Goal: Feedback & Contribution: Submit feedback/report problem

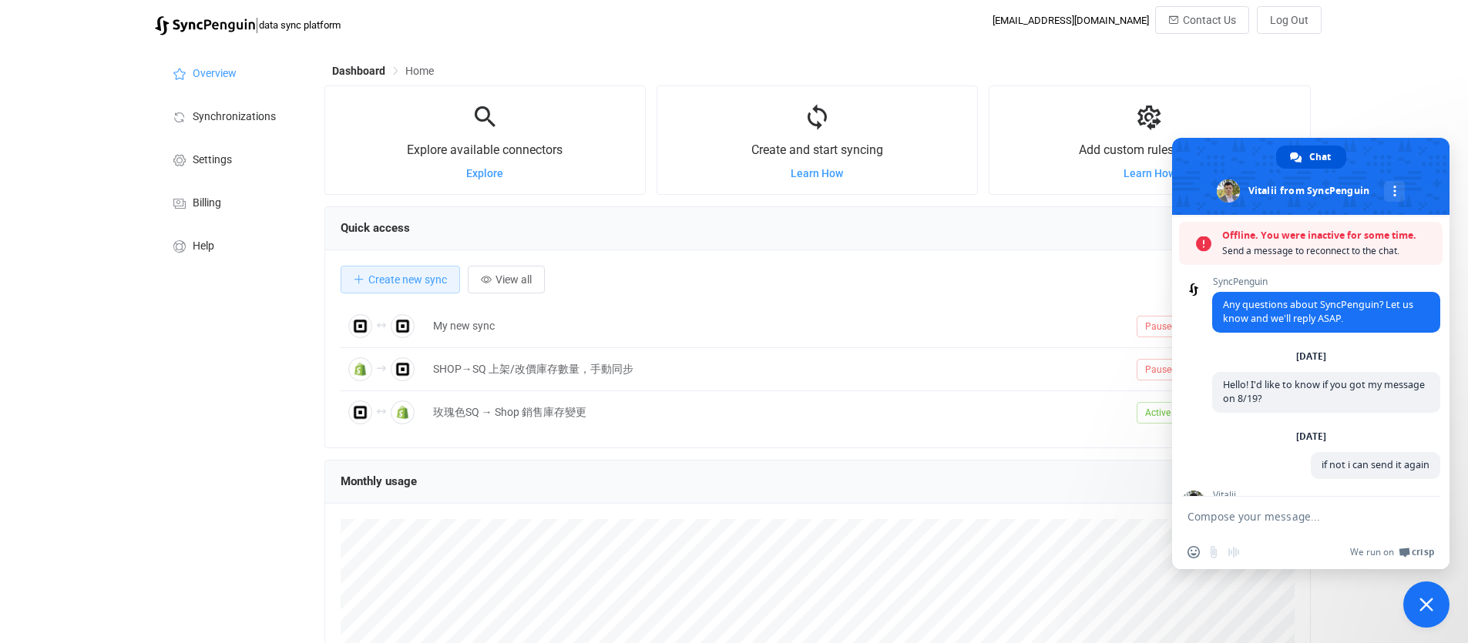
scroll to position [999, 0]
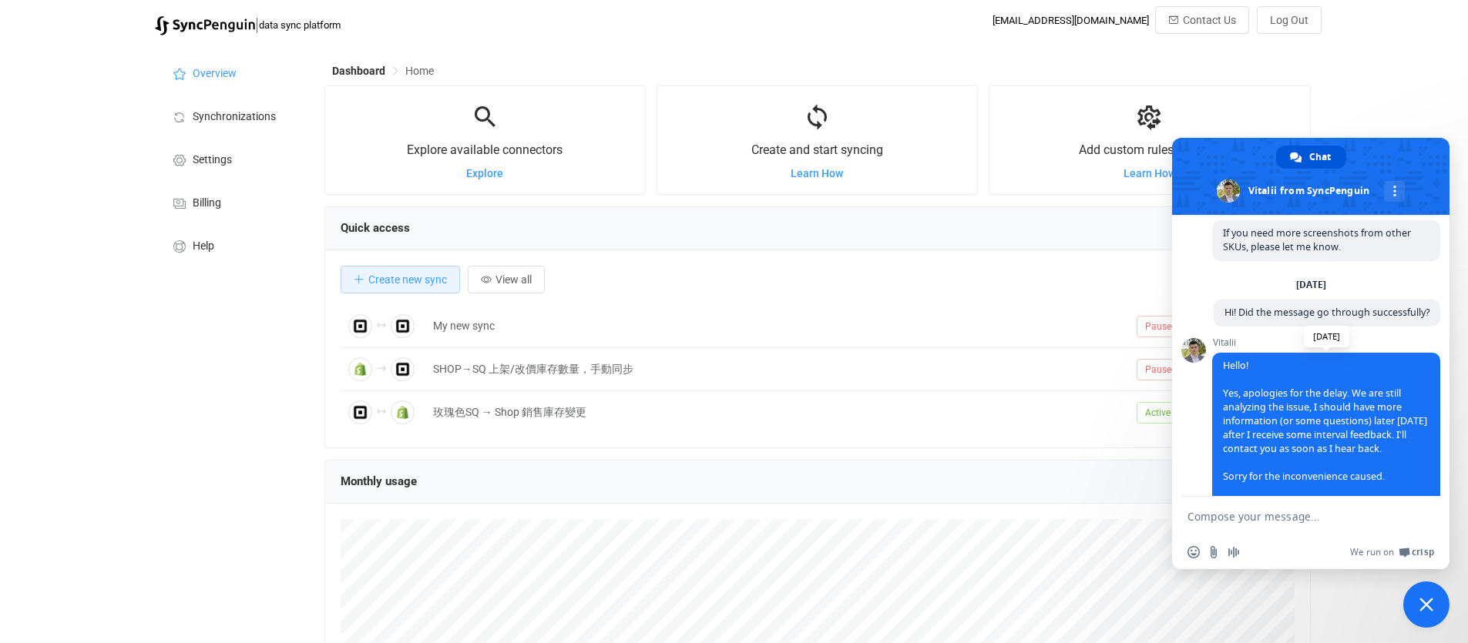
scroll to position [949, 0]
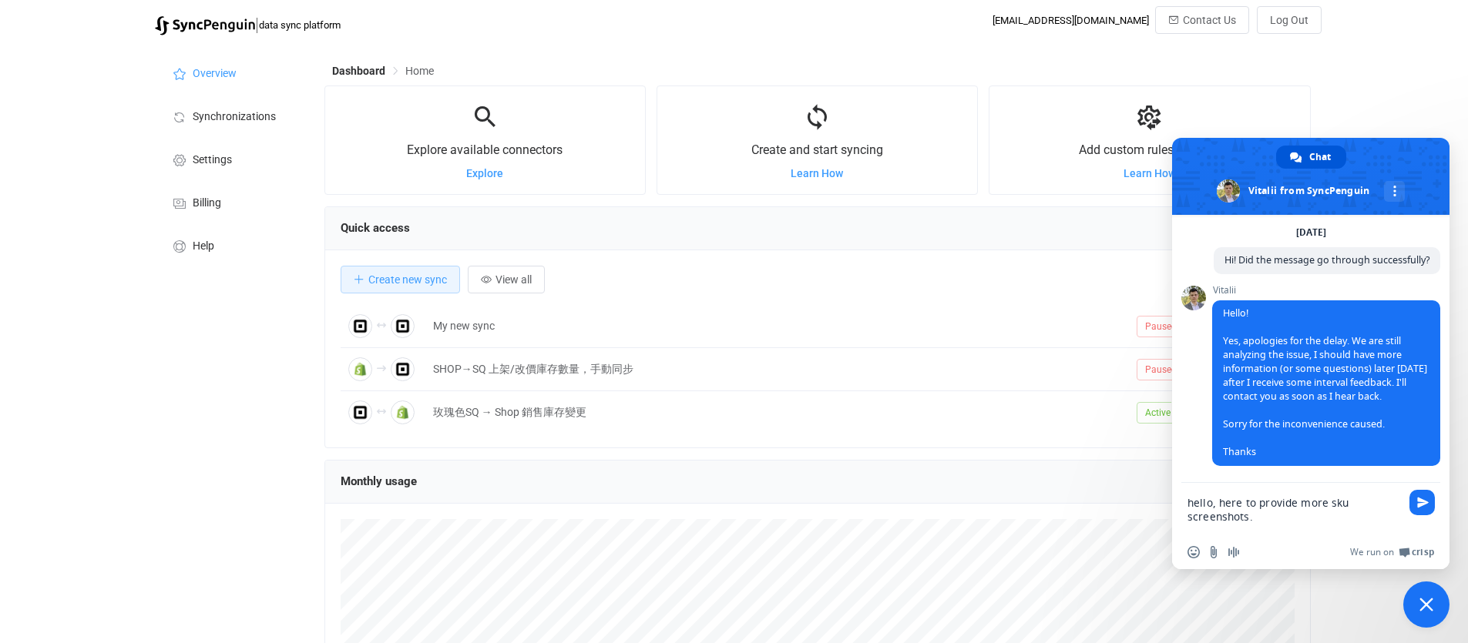
type textarea "hello, here to provide more sku screenshots."
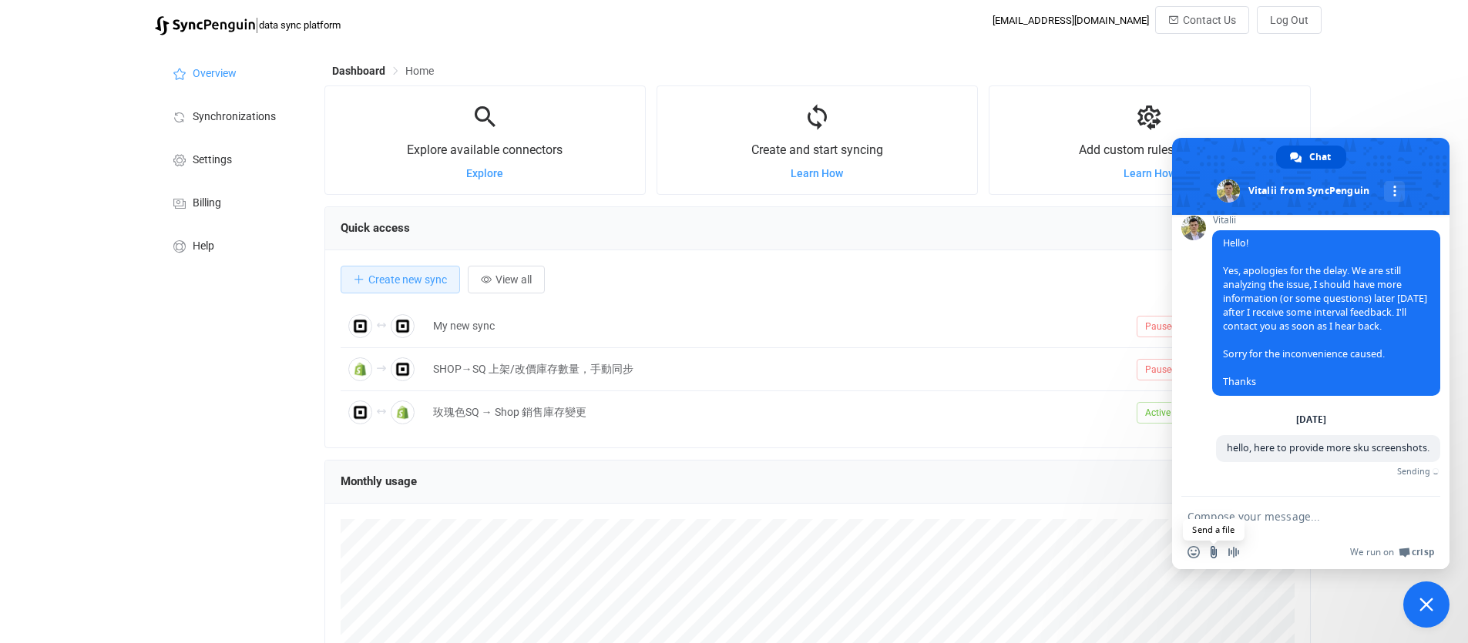
click at [1213, 552] on input "Send a file" at bounding box center [1213, 552] width 12 height 12
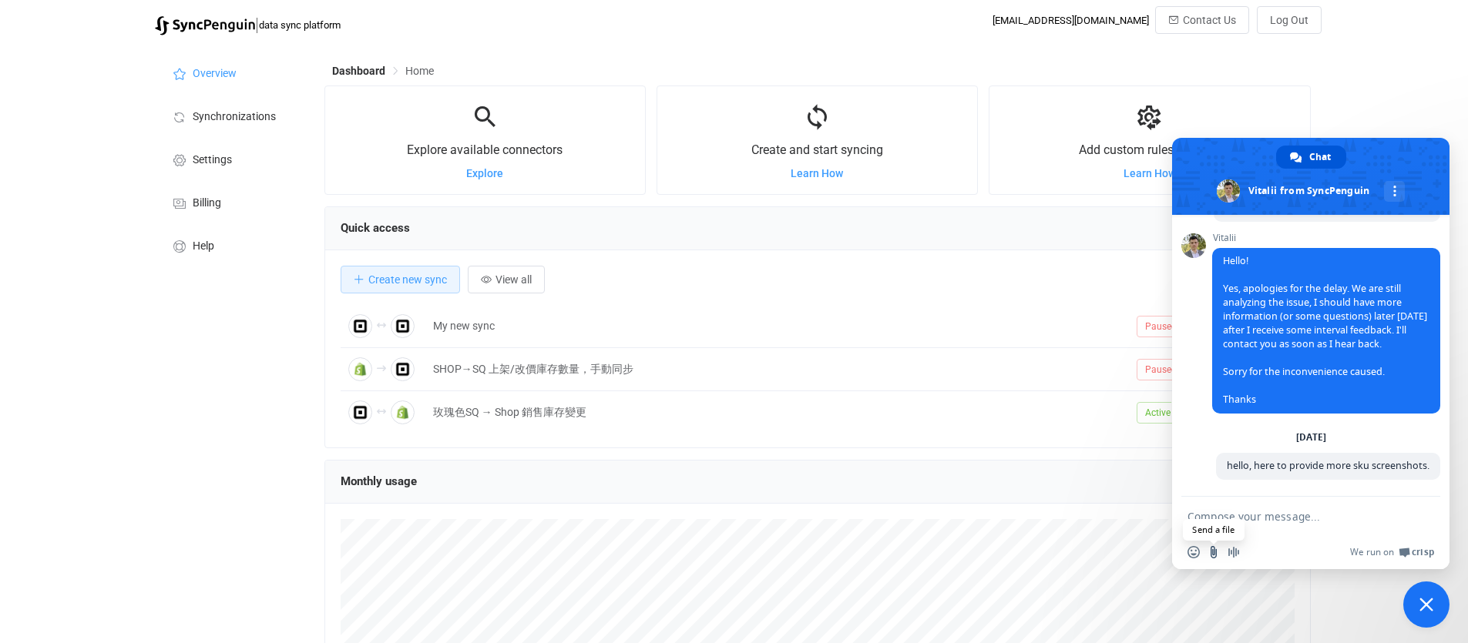
scroll to position [1030, 0]
click at [1212, 558] on input "Send a file" at bounding box center [1213, 552] width 12 height 12
click at [1220, 522] on textarea "Compose your message..." at bounding box center [1295, 516] width 216 height 39
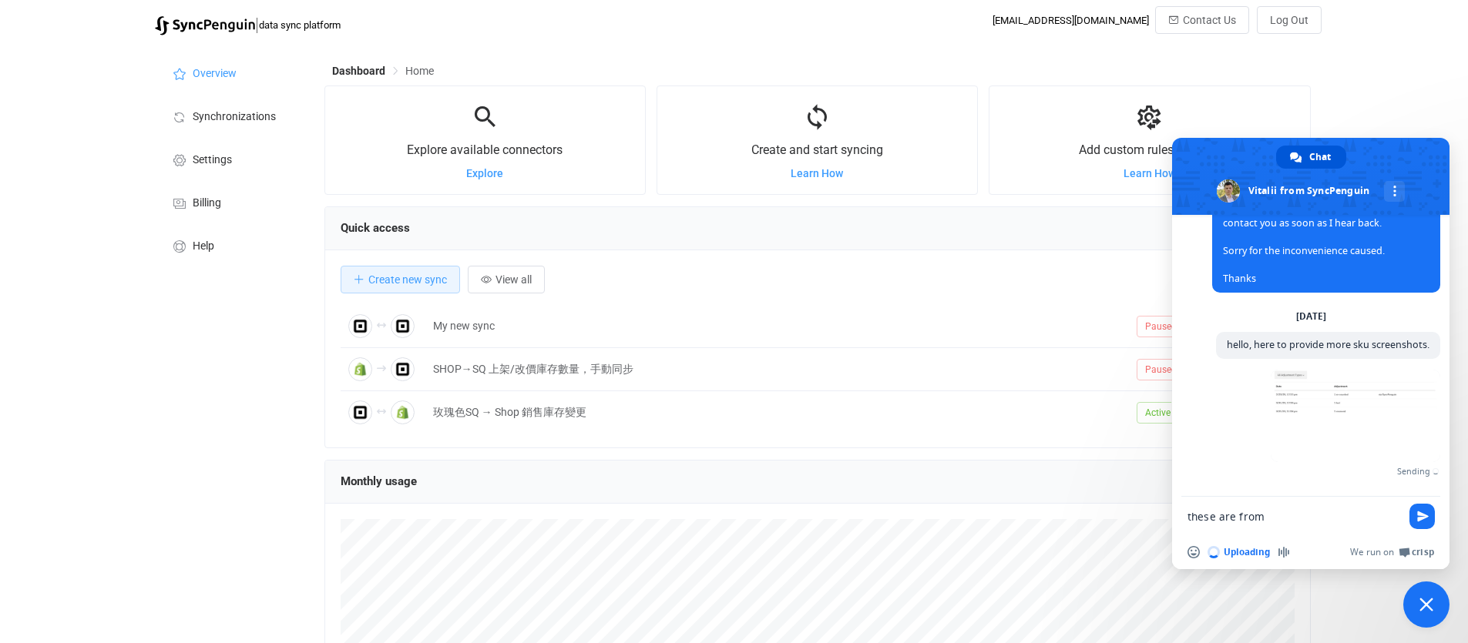
scroll to position [1127, 0]
type textarea "these are from"
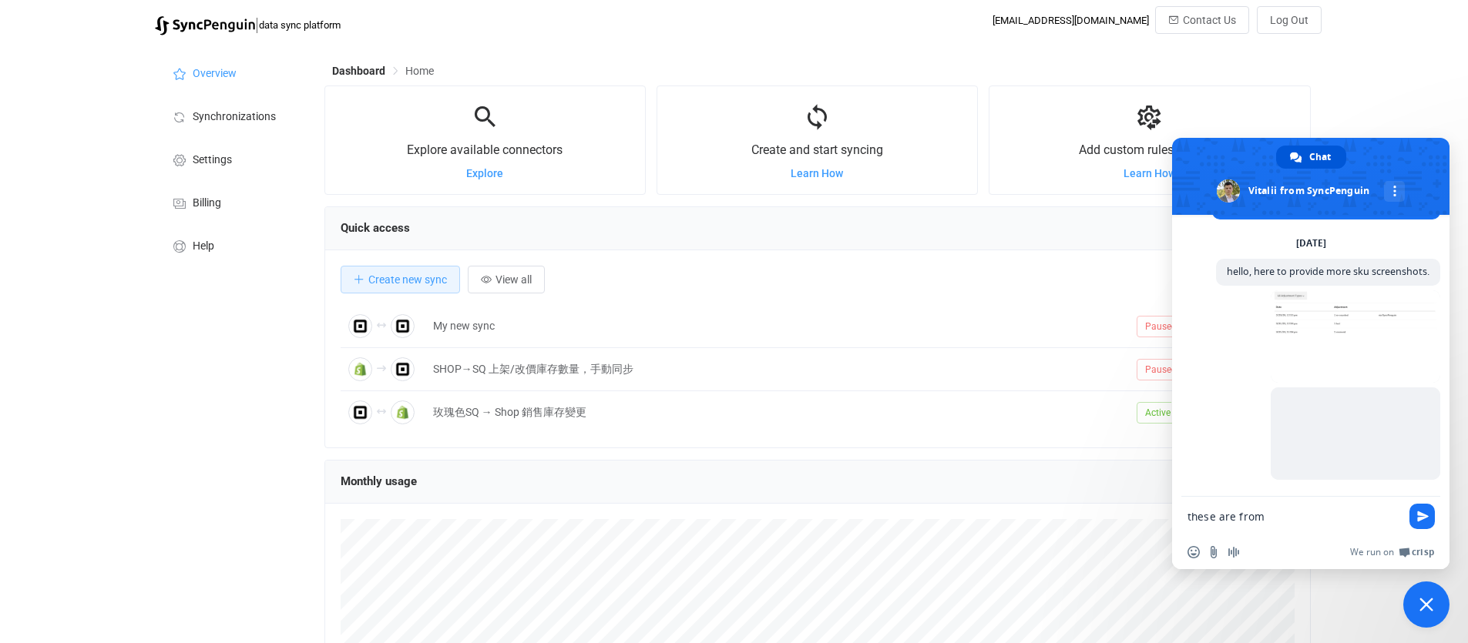
scroll to position [1224, 0]
type textarea "these are from sku"
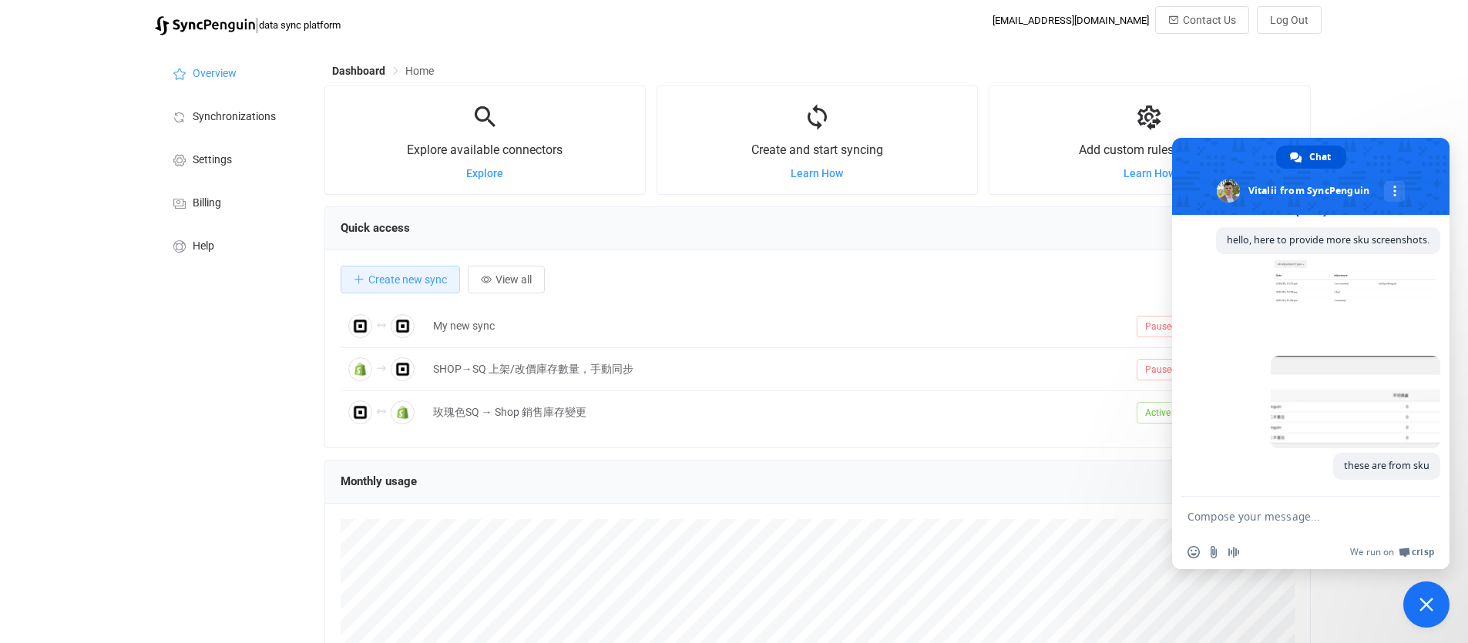
scroll to position [1256, 0]
click at [1344, 468] on span "these are from sku" at bounding box center [1387, 465] width 86 height 13
click at [1283, 516] on textarea "Compose your message..." at bounding box center [1295, 516] width 216 height 39
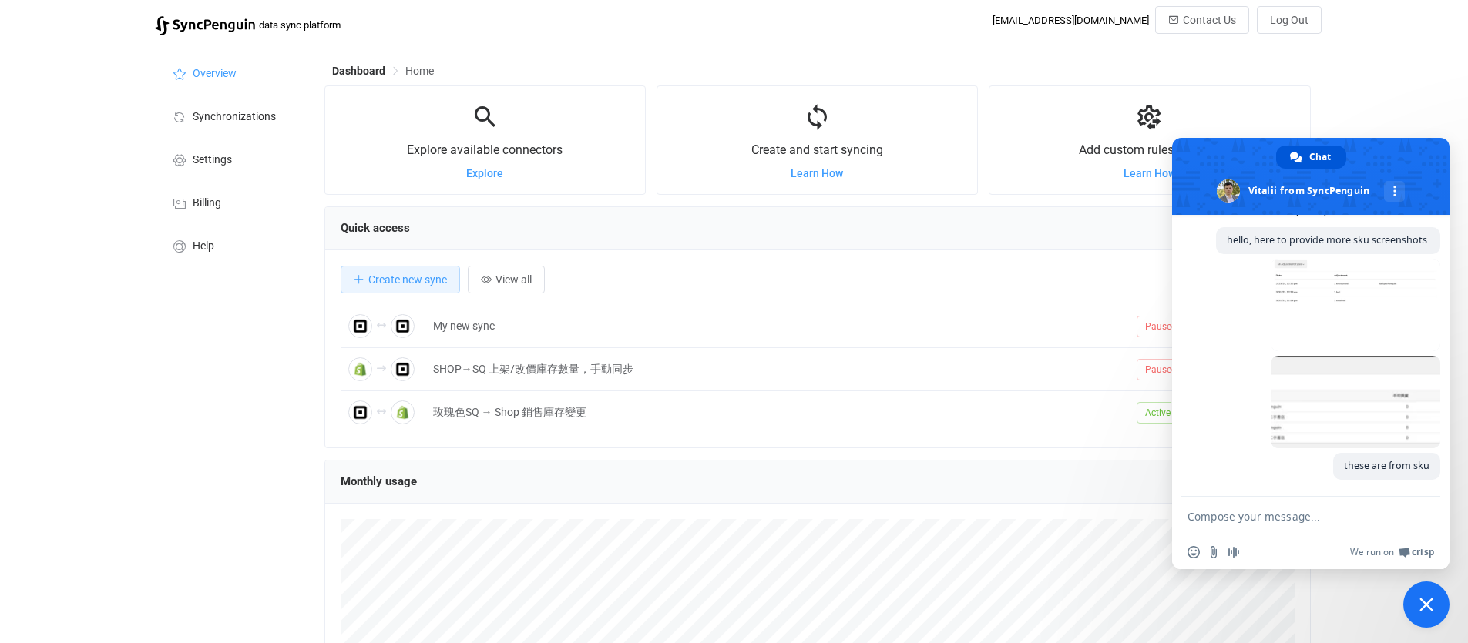
paste textarea "9789573275770"
type textarea "9789573275770"
click at [1283, 517] on textarea "9789573275770" at bounding box center [1295, 516] width 216 height 39
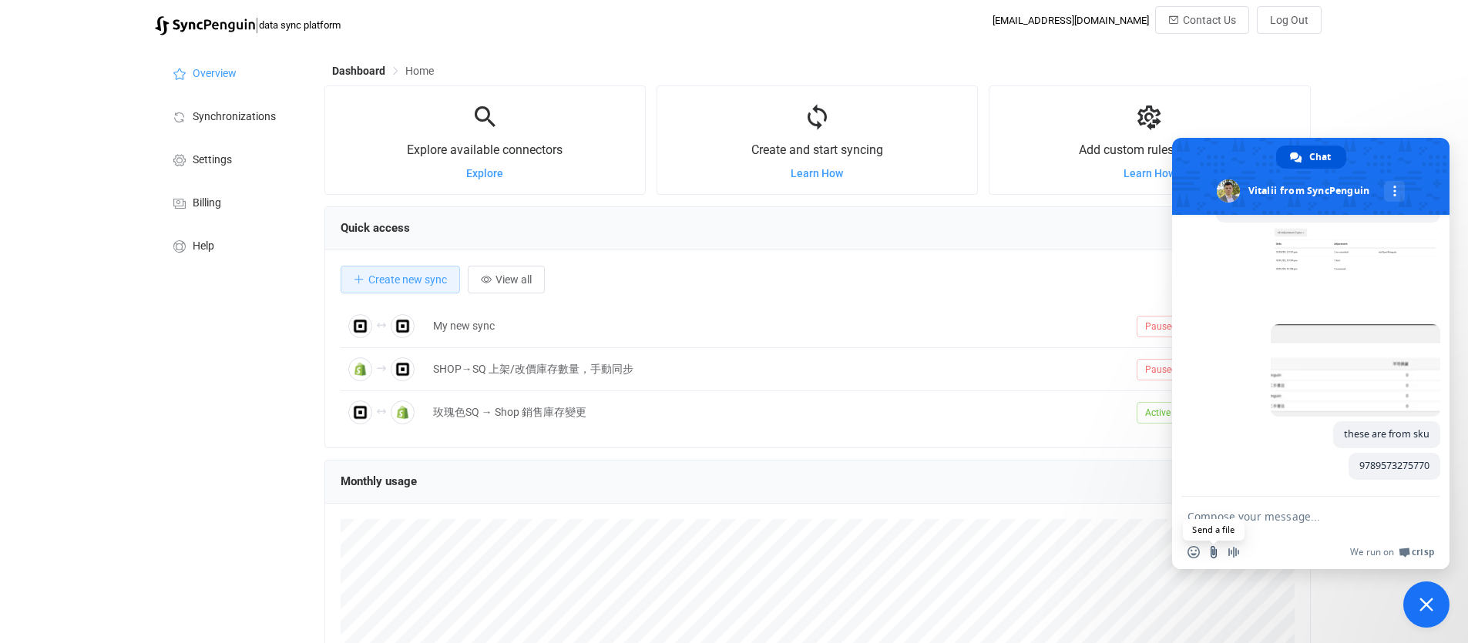
click at [1216, 553] on input "Send a file" at bounding box center [1213, 552] width 12 height 12
click at [1217, 514] on textarea "Compose your message..." at bounding box center [1295, 516] width 216 height 39
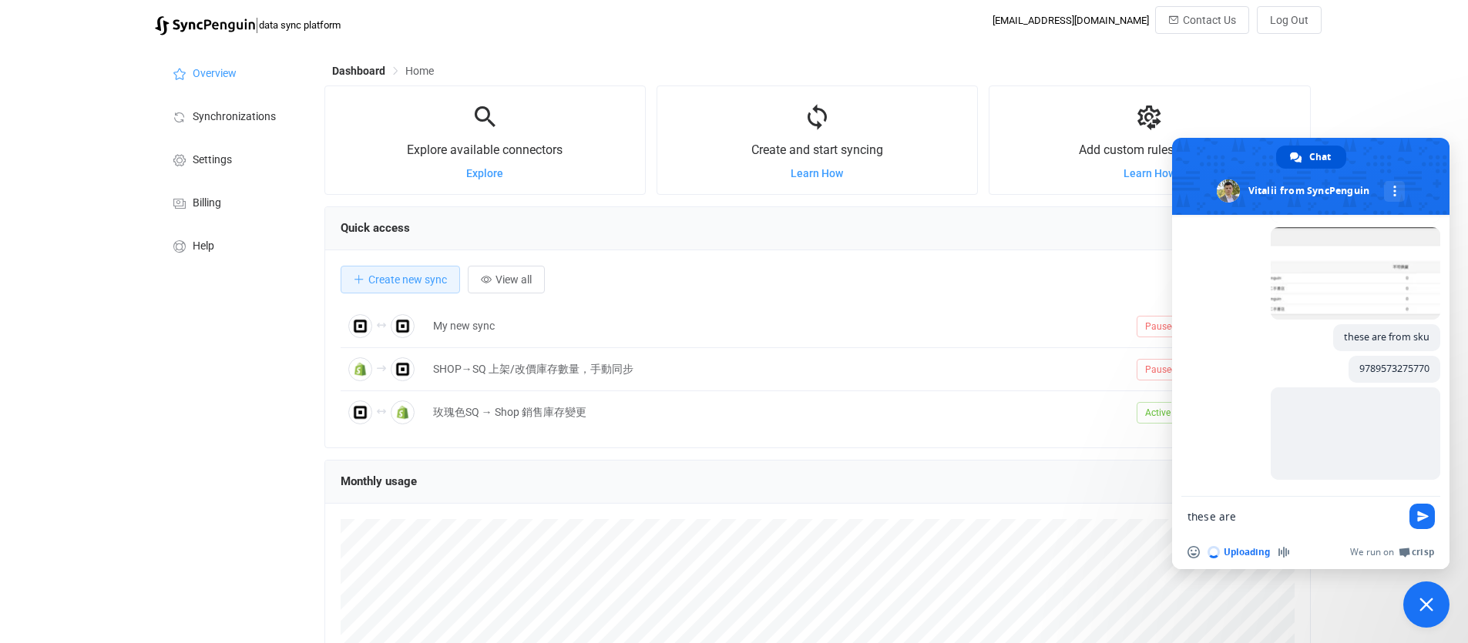
scroll to position [1385, 0]
paste textarea "9789570840032"
type textarea "these are from 9789570840032"
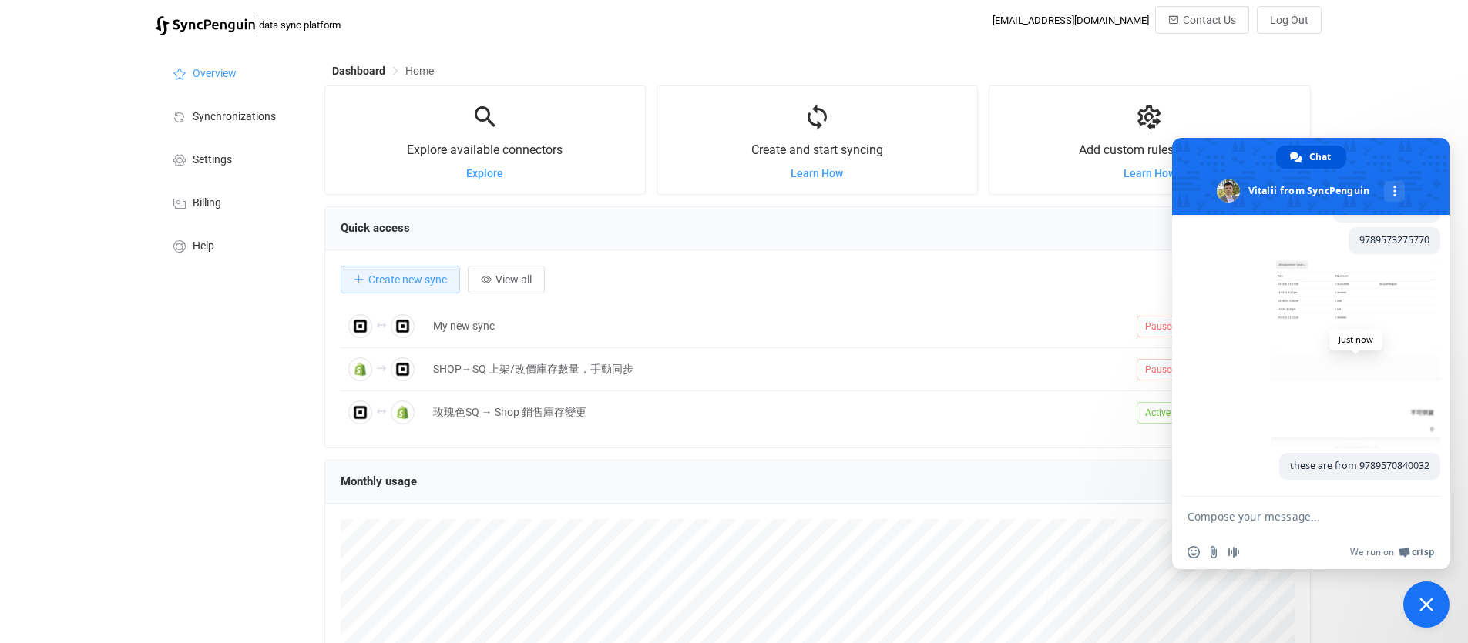
scroll to position [1514, 0]
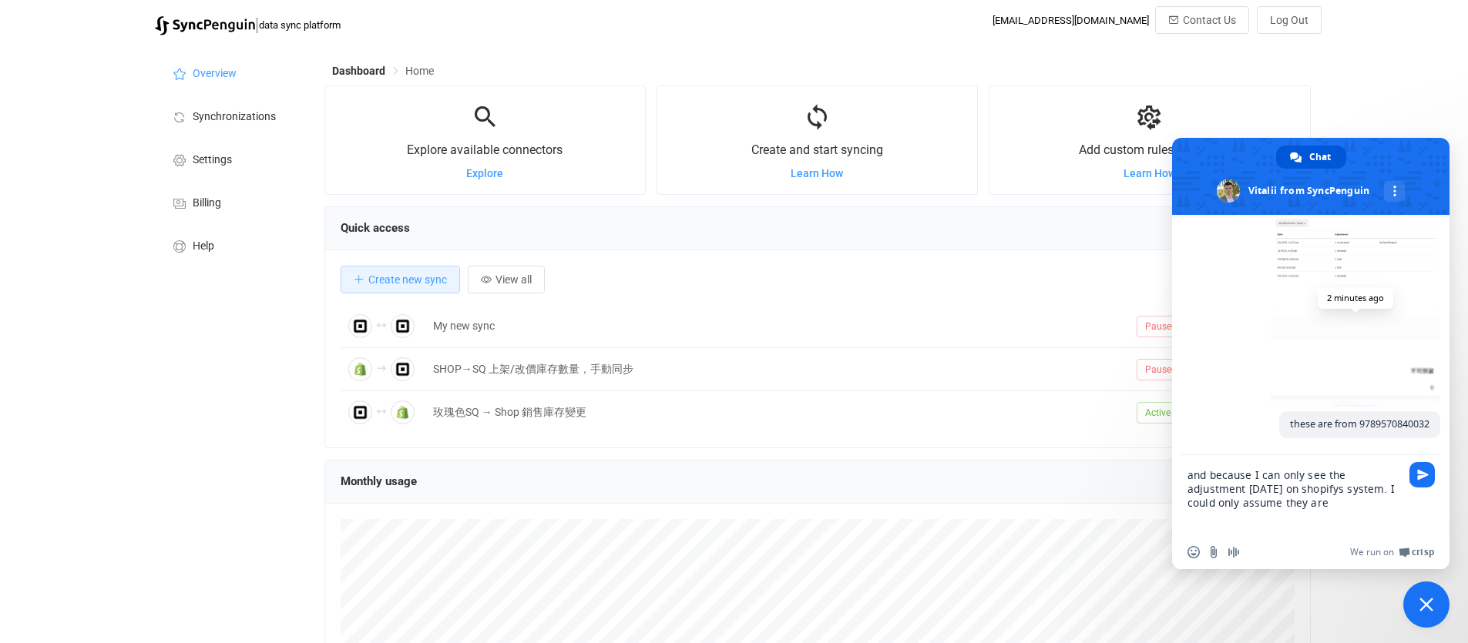
click at [1340, 395] on span at bounding box center [1354, 360] width 169 height 92
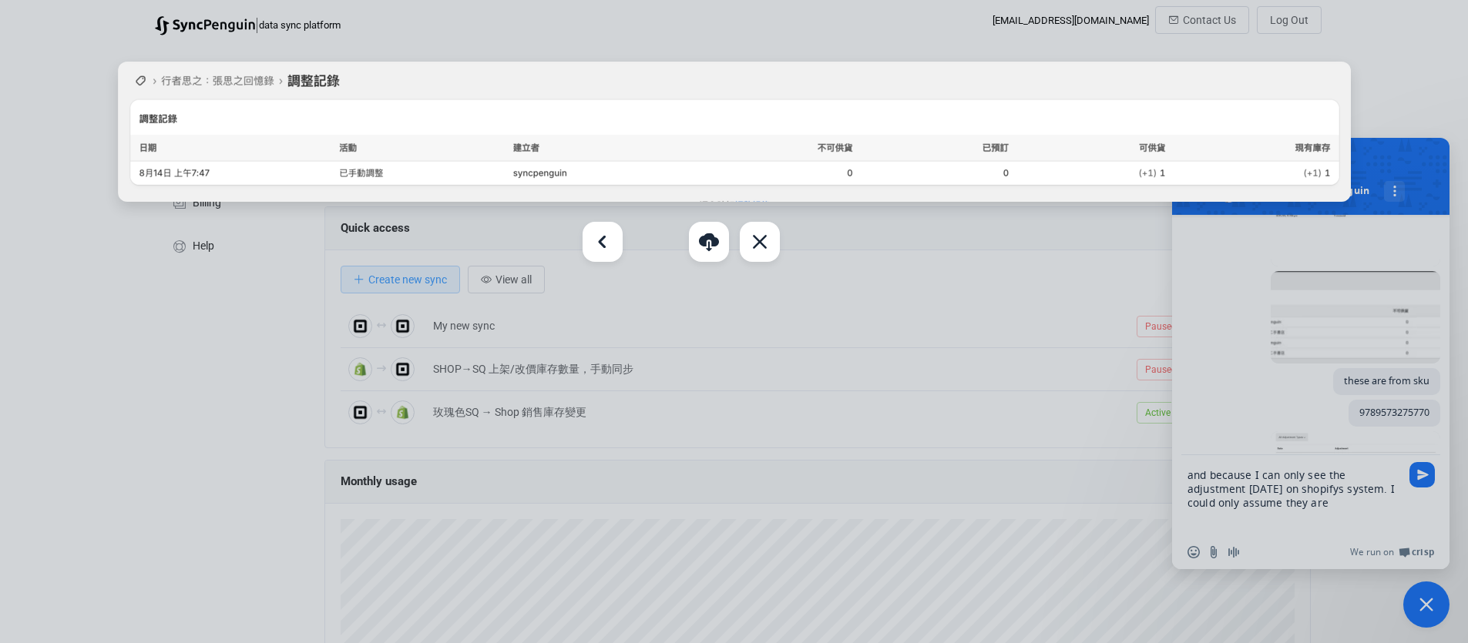
click at [1003, 329] on div at bounding box center [734, 321] width 1468 height 643
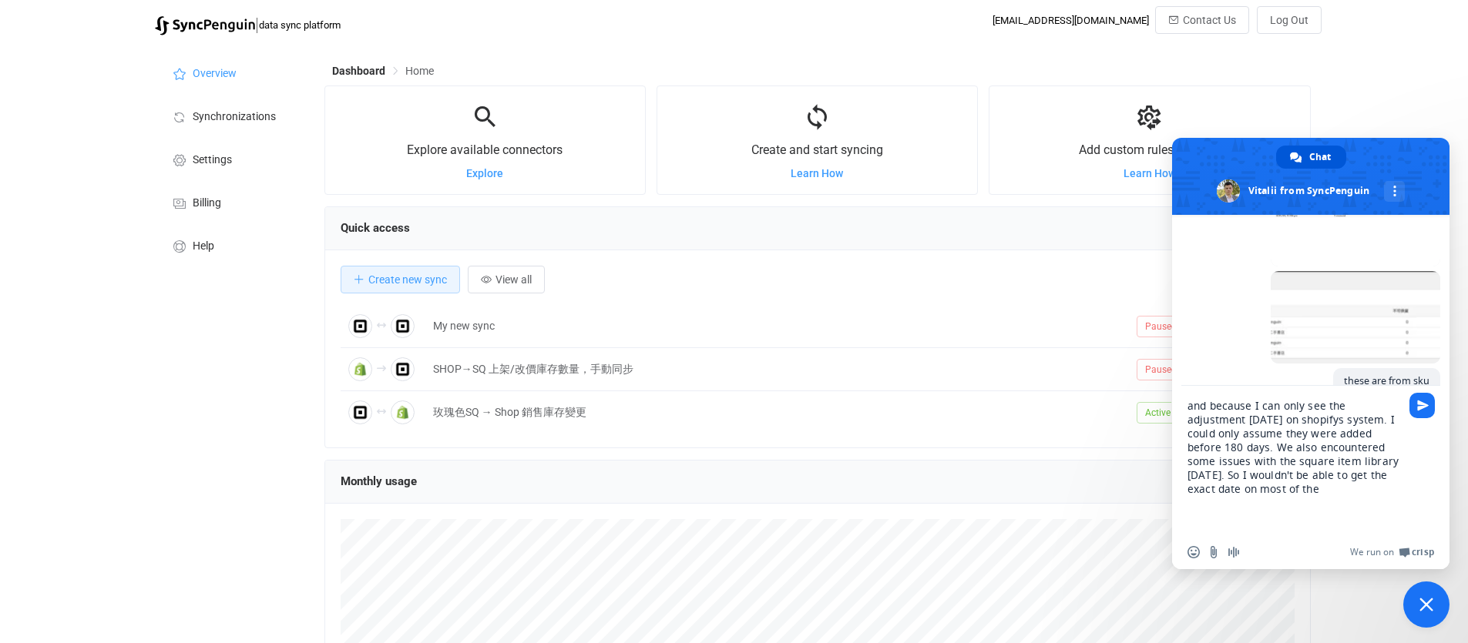
click at [1213, 493] on textarea "and because I can only see the adjustment within 180 days on shopifys system. I…" at bounding box center [1295, 460] width 216 height 149
type textarea "and because I can only see the adjustment within 180 days on shopifys system. I…"
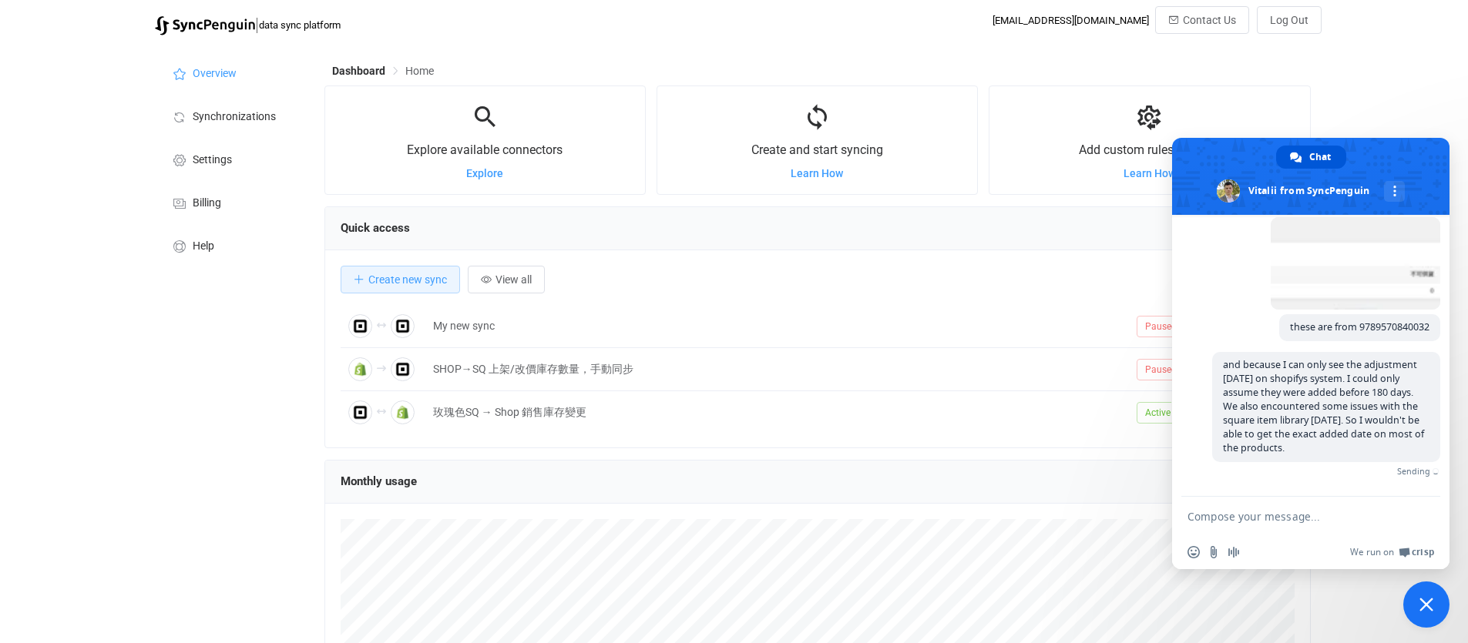
scroll to position [1632, 0]
